Goal: Use online tool/utility: Utilize a website feature to perform a specific function

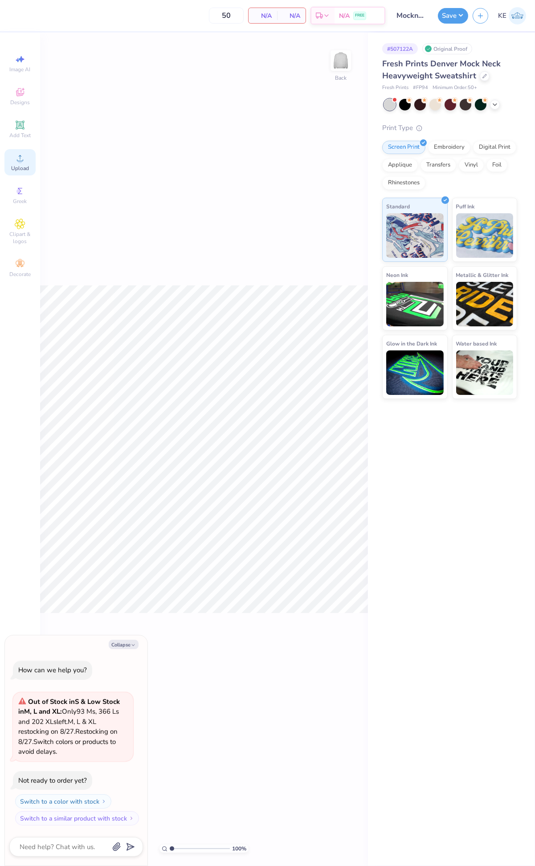
click at [17, 161] on icon at bounding box center [20, 158] width 11 height 11
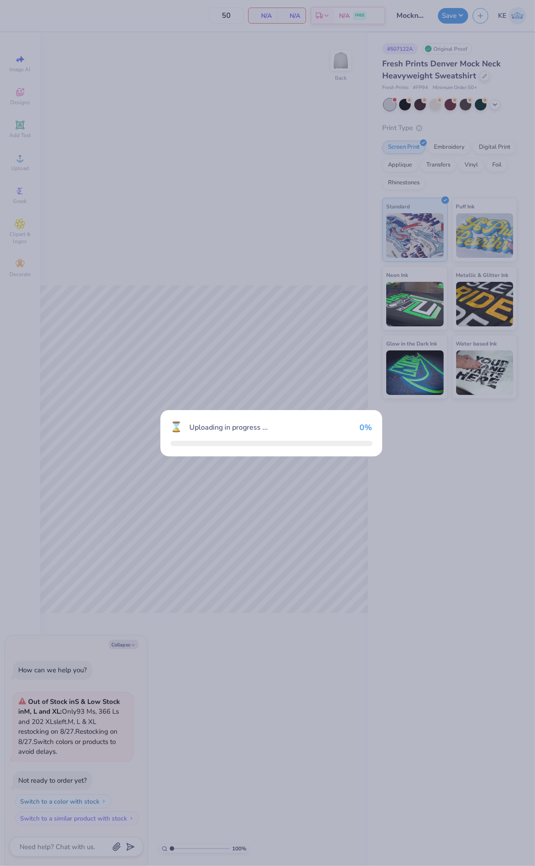
type textarea "x"
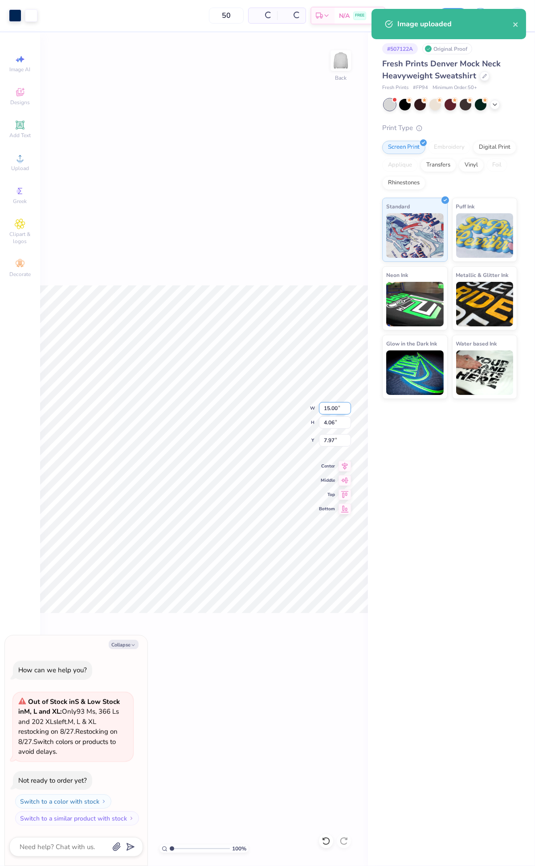
click at [328, 402] on input "15.00" at bounding box center [335, 408] width 32 height 12
click at [331, 439] on input "7.97" at bounding box center [335, 440] width 32 height 12
type input "3"
type textarea "x"
type input "3.00"
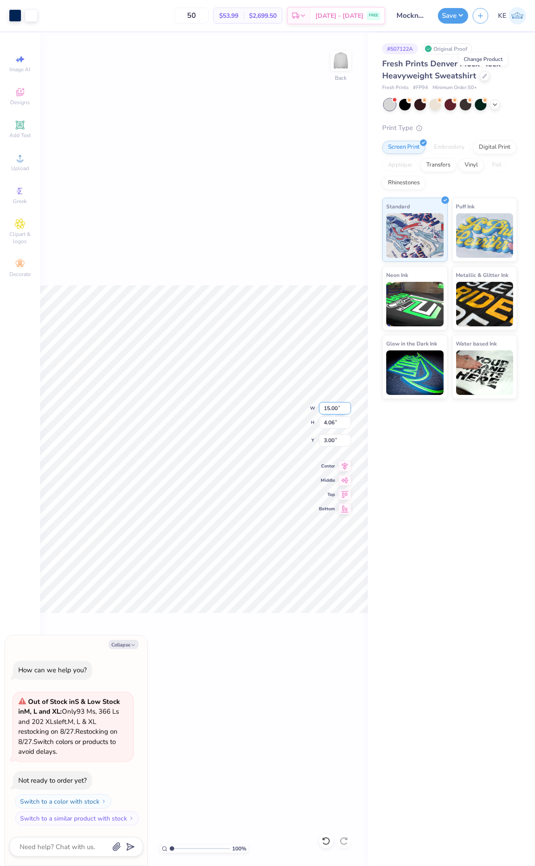
click at [327, 411] on input "15.00" at bounding box center [335, 408] width 32 height 12
type input "11"
type textarea "x"
type input "11.00"
type input "2.98"
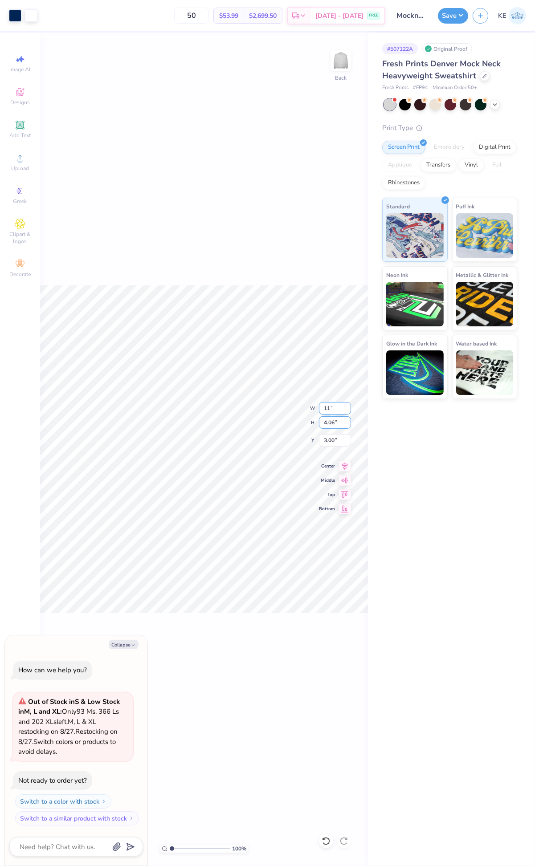
type input "3.54"
type textarea "x"
click at [328, 435] on input "3.54" at bounding box center [335, 440] width 32 height 12
type input "3"
type textarea "x"
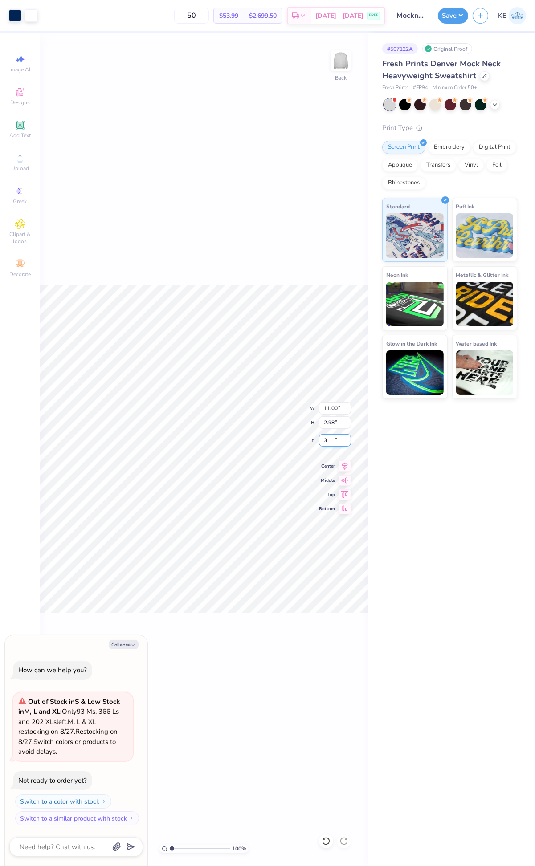
type input "3.00"
click at [277, 281] on div "100 % Back W 11.00 11.00 " H 2.98 2.98 " Y 3.00 3.00 " Center Middle Top Bottom" at bounding box center [204, 450] width 328 height 834
type textarea "x"
click at [330, 441] on input "3.00" at bounding box center [335, 440] width 32 height 12
type input "2"
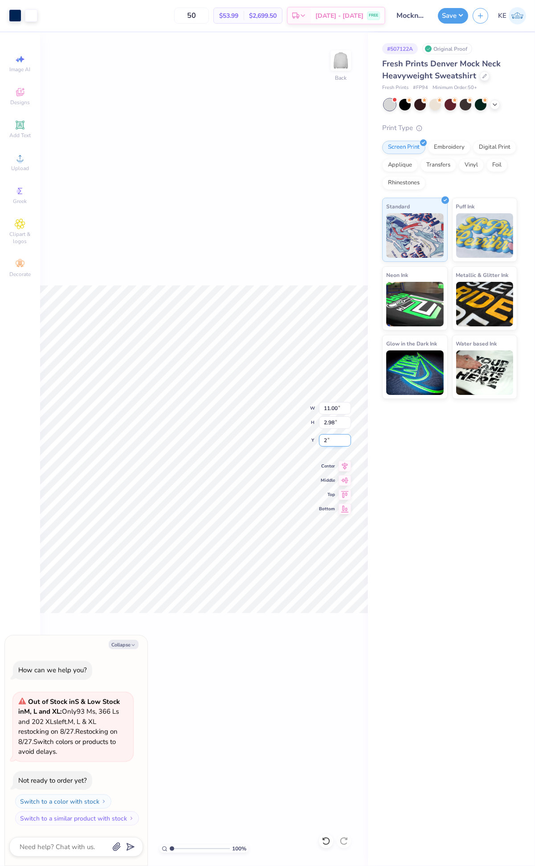
type textarea "x"
type input "2.00"
type textarea "x"
click at [335, 443] on input "3.00" at bounding box center [335, 440] width 32 height 12
type input "2"
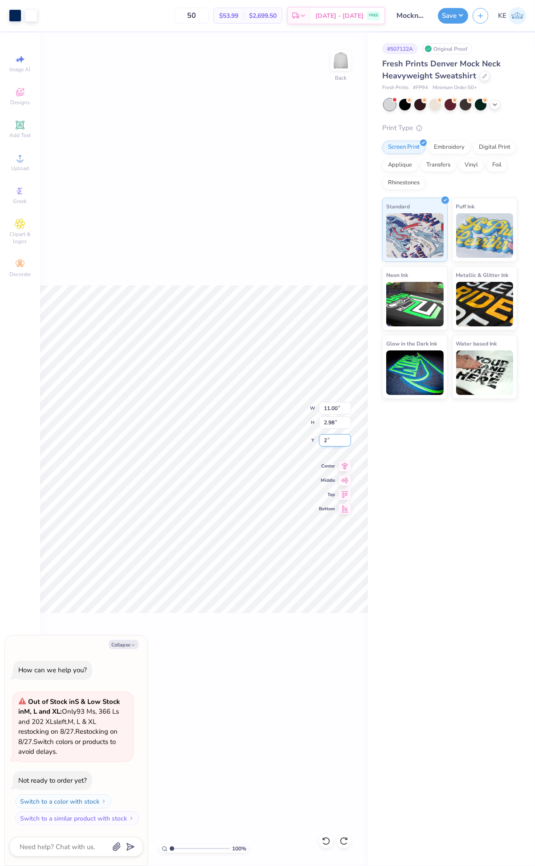
type textarea "x"
type input "2.00"
click at [455, 18] on button "Save" at bounding box center [453, 15] width 30 height 16
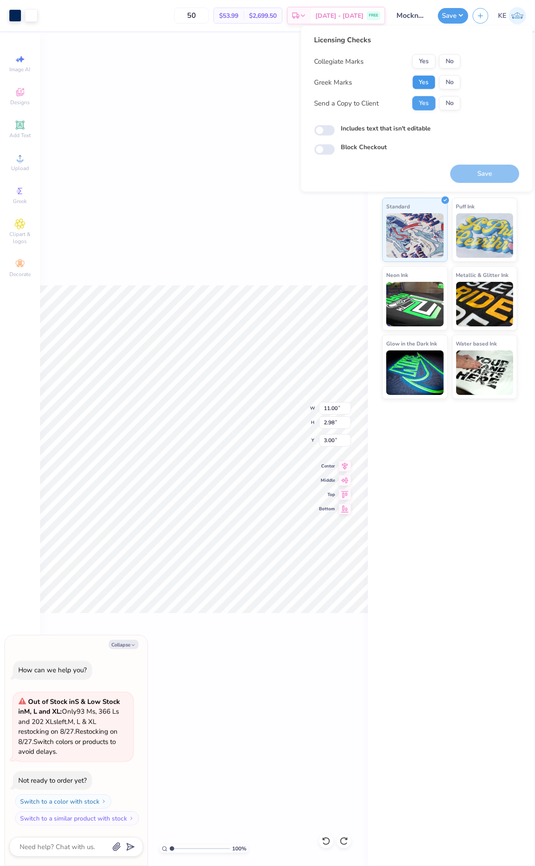
click at [431, 78] on button "Yes" at bounding box center [423, 82] width 23 height 14
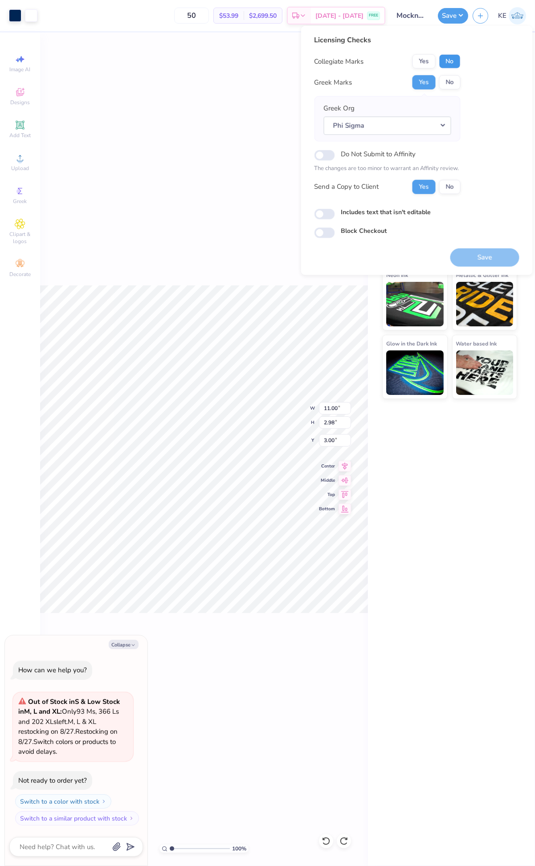
click at [447, 58] on button "No" at bounding box center [449, 61] width 21 height 14
click at [491, 256] on button "Save" at bounding box center [484, 257] width 69 height 18
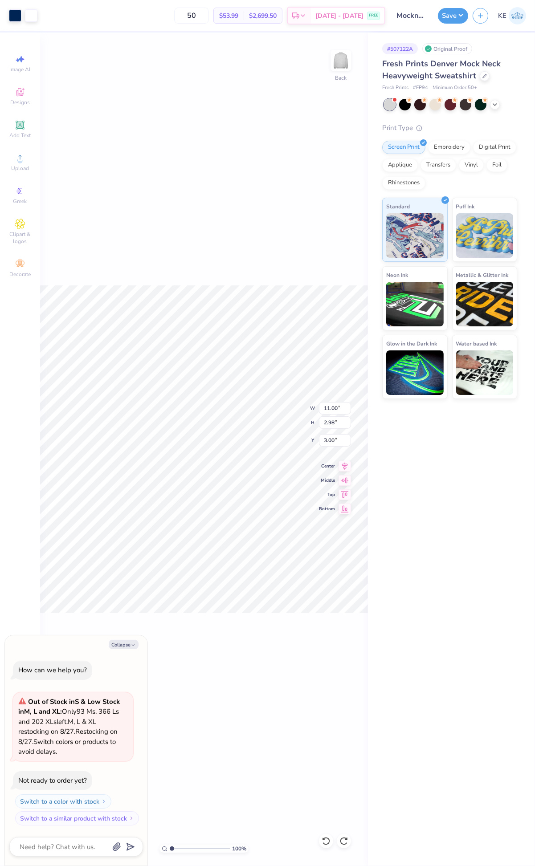
click at [279, 216] on div "100 % Back W 11.00 11.00 " H 2.98 2.98 " Y 3.00 3.00 " Center Middle Top Bottom" at bounding box center [204, 450] width 328 height 834
click at [16, 173] on div "Upload" at bounding box center [19, 162] width 31 height 26
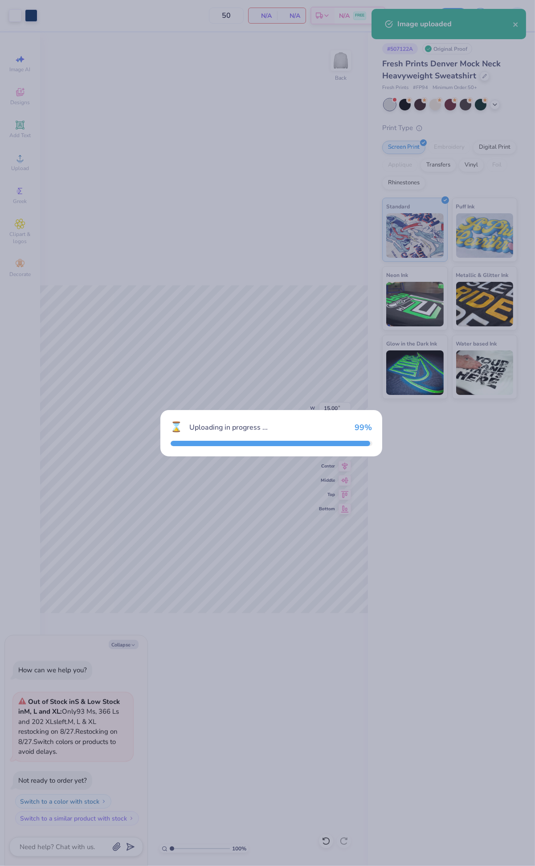
type textarea "x"
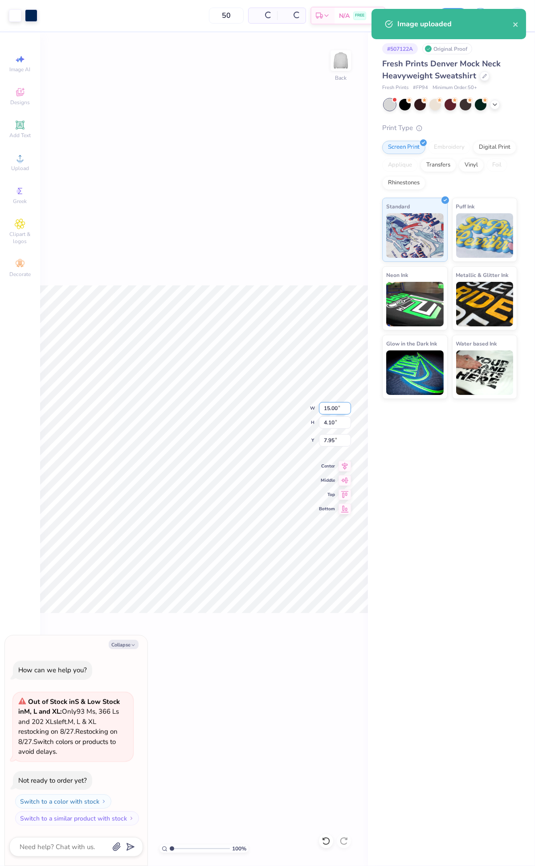
click at [334, 409] on input "15.00" at bounding box center [335, 408] width 32 height 12
type input "11"
type textarea "x"
type input "11.00"
type input "3.01"
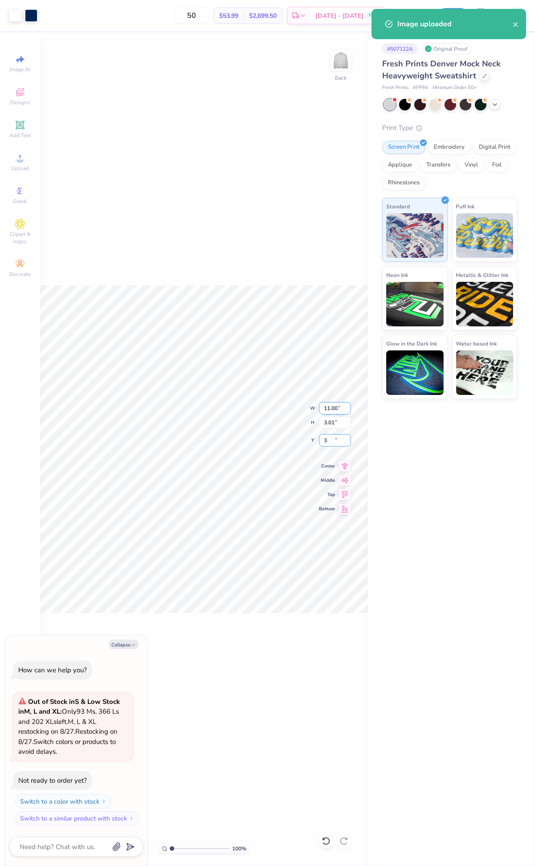
type input "3"
type textarea "x"
type input "3.00"
click at [283, 284] on div "100 % Back W 11.00 11.00 " H 3.01 3.01 " Y 3.00 3.00 " Center Middle Top Bottom" at bounding box center [204, 450] width 328 height 834
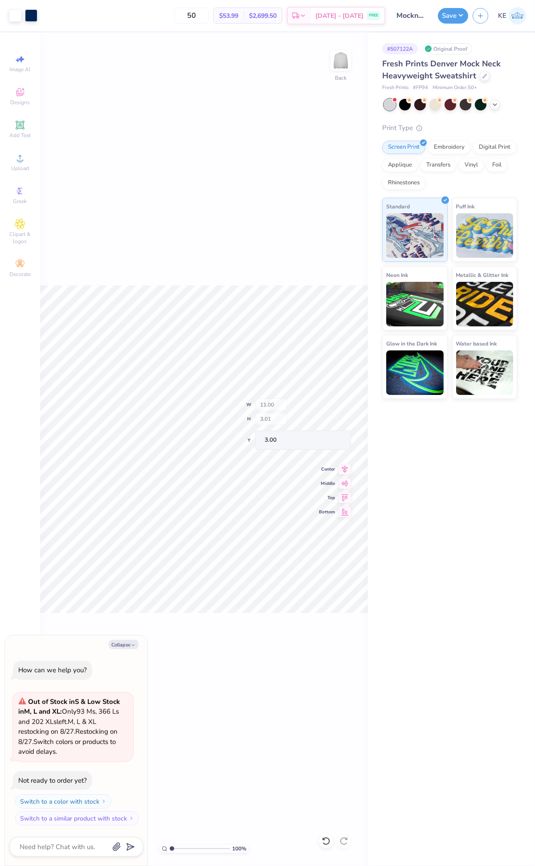
click at [281, 480] on div "Art colors 50 $53.99 Per Item $2,699.50 Total Est. Delivery [DATE] - [DATE] FRE…" at bounding box center [267, 433] width 535 height 866
click at [461, 16] on button "Save" at bounding box center [453, 15] width 30 height 16
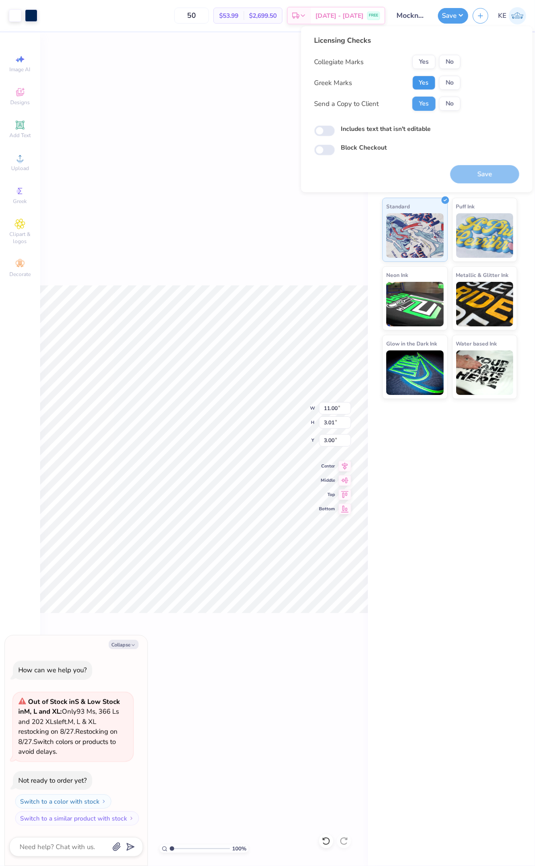
click at [422, 79] on button "Yes" at bounding box center [423, 83] width 23 height 14
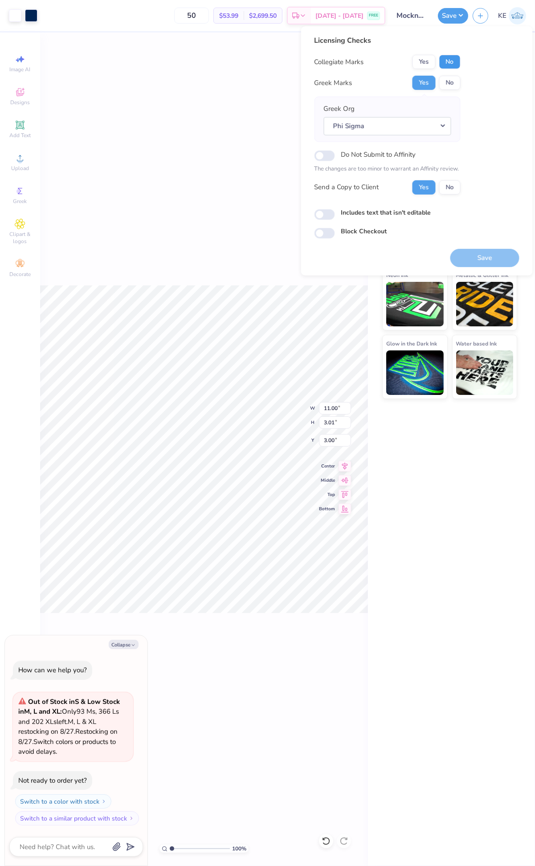
click at [448, 65] on button "No" at bounding box center [449, 62] width 21 height 14
click at [488, 260] on button "Save" at bounding box center [484, 257] width 69 height 18
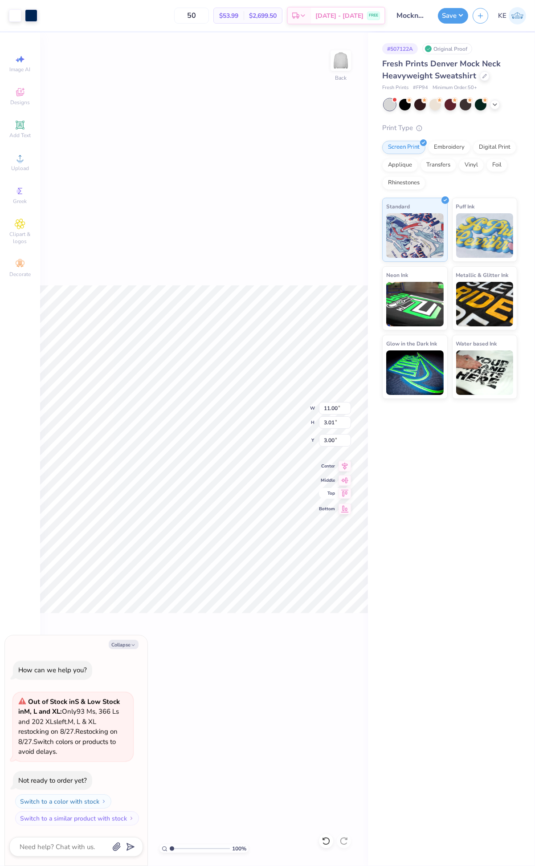
type textarea "x"
